Goal: Information Seeking & Learning: Learn about a topic

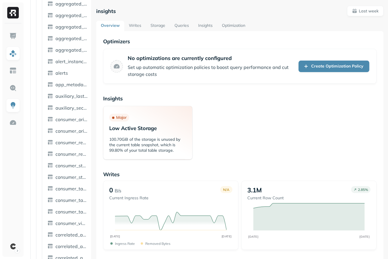
scroll to position [391, 0]
click at [60, 201] on span "correlated_audit_relations" at bounding box center [71, 200] width 32 height 6
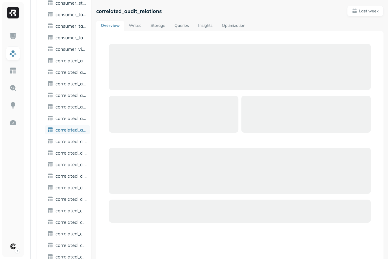
scroll to position [462, 0]
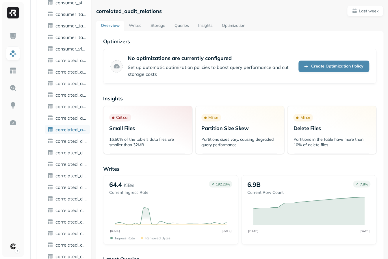
click at [154, 12] on div "**********" at bounding box center [239, 129] width 296 height 259
click at [108, 33] on div "**********" at bounding box center [239, 129] width 296 height 259
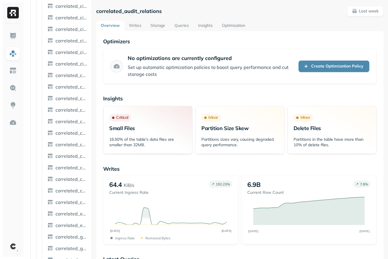
scroll to position [608, 0]
click at [63, 171] on span "correlated_consumer_storage" at bounding box center [71, 168] width 32 height 6
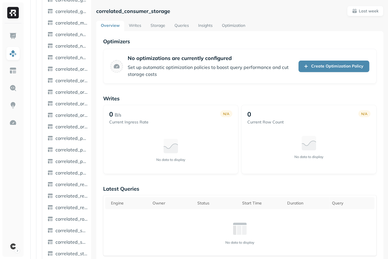
scroll to position [879, 0]
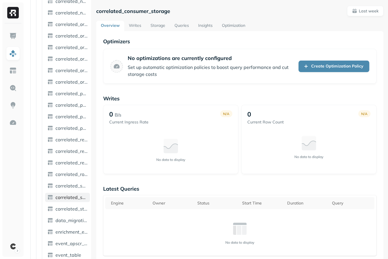
click at [64, 202] on link "correlated_secret_audit_permission" at bounding box center [67, 197] width 45 height 9
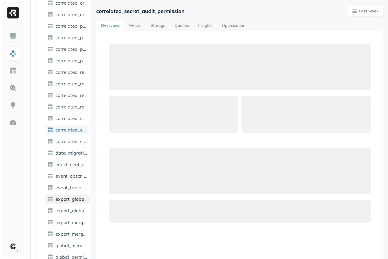
scroll to position [947, 0]
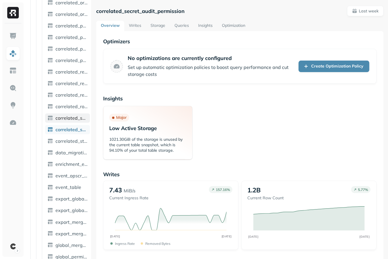
click at [69, 120] on span "correlated_secret_audit_opscr_datatypes" at bounding box center [71, 118] width 32 height 6
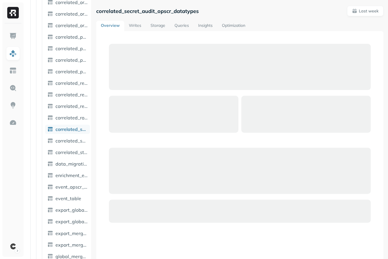
scroll to position [935, 0]
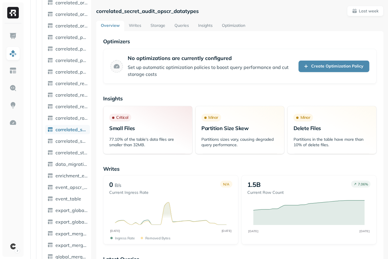
click at [212, 121] on span "Minor" at bounding box center [211, 118] width 20 height 8
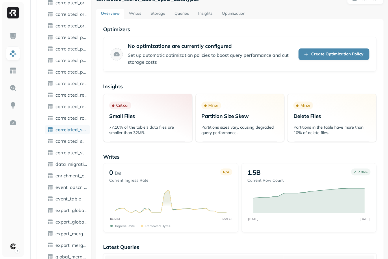
scroll to position [0, 0]
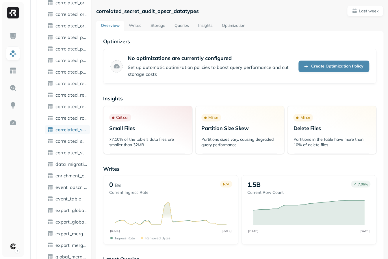
click at [224, 26] on link "Optimization" at bounding box center [233, 26] width 33 height 10
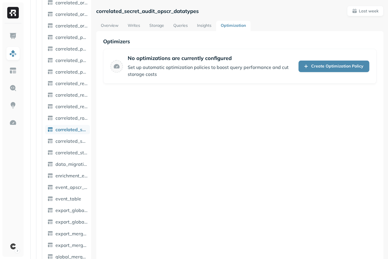
click at [224, 26] on link "Optimization" at bounding box center [233, 26] width 34 height 10
click at [197, 26] on link "Insights" at bounding box center [204, 26] width 24 height 10
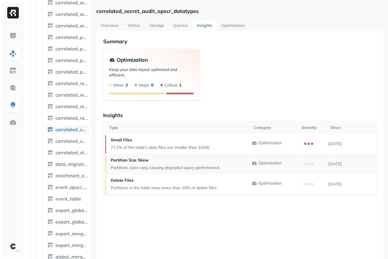
click at [147, 159] on p "Partition Size Skew" at bounding box center [165, 160] width 109 height 5
click at [344, 162] on p "[DATE]" at bounding box center [352, 163] width 48 height 5
click at [151, 25] on link "Storage" at bounding box center [157, 26] width 24 height 10
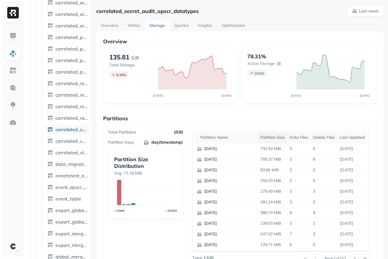
click at [266, 137] on div "Partition size" at bounding box center [272, 137] width 25 height 5
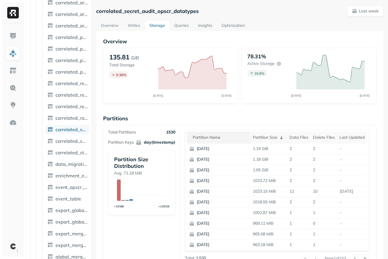
click at [217, 136] on div "Partition name" at bounding box center [219, 137] width 55 height 5
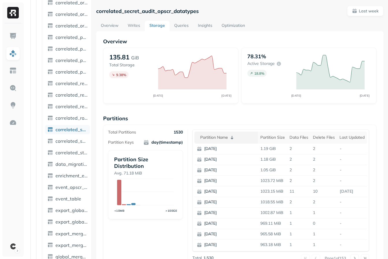
click at [219, 137] on div "Partition name" at bounding box center [227, 137] width 55 height 7
click at [227, 139] on div "Partition name" at bounding box center [227, 137] width 55 height 7
click at [227, 139] on div "Partition name" at bounding box center [227, 137] width 55 height 5
click at [266, 139] on div "Partition size" at bounding box center [272, 137] width 25 height 5
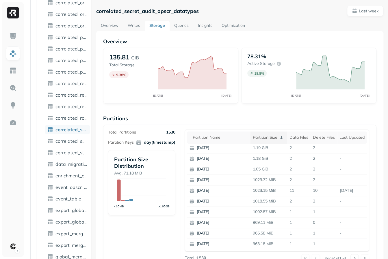
click at [266, 139] on div "Partition size" at bounding box center [268, 137] width 32 height 7
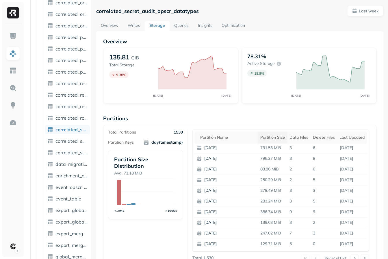
click at [266, 139] on div "Partition size" at bounding box center [272, 137] width 25 height 5
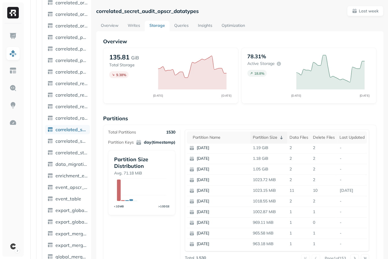
click at [266, 139] on div "Partition size" at bounding box center [268, 137] width 32 height 7
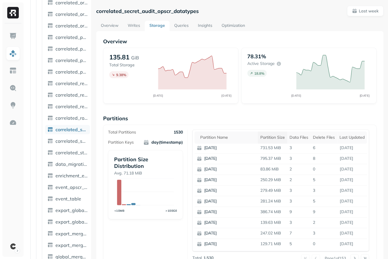
click at [266, 139] on div "Partition size" at bounding box center [272, 137] width 25 height 5
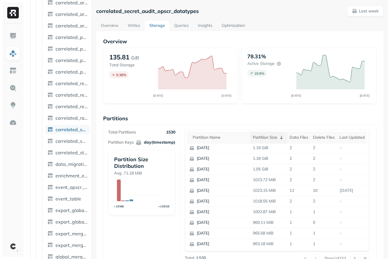
click at [266, 139] on div "Partition size" at bounding box center [268, 137] width 32 height 7
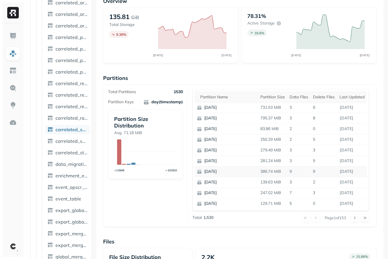
scroll to position [42, 0]
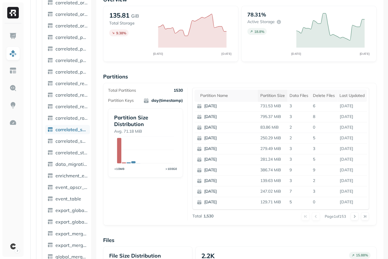
click at [263, 98] on div "Partition size" at bounding box center [272, 95] width 25 height 5
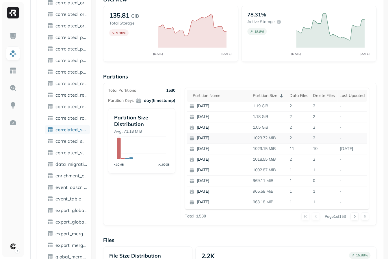
scroll to position [48, 0]
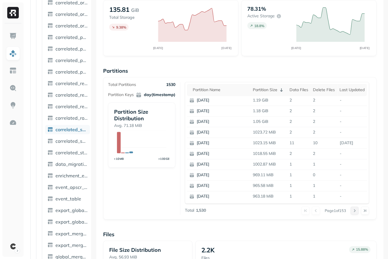
click at [358, 210] on button at bounding box center [354, 211] width 8 height 8
click at [356, 208] on button at bounding box center [354, 211] width 8 height 8
